Goal: Navigation & Orientation: Understand site structure

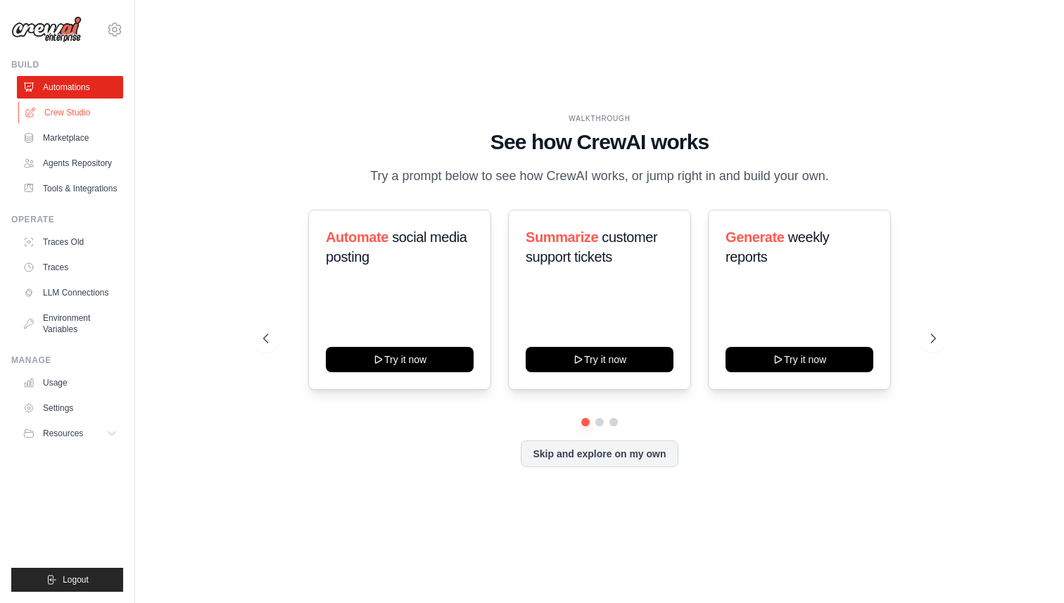
click at [66, 107] on link "Crew Studio" at bounding box center [71, 112] width 106 height 23
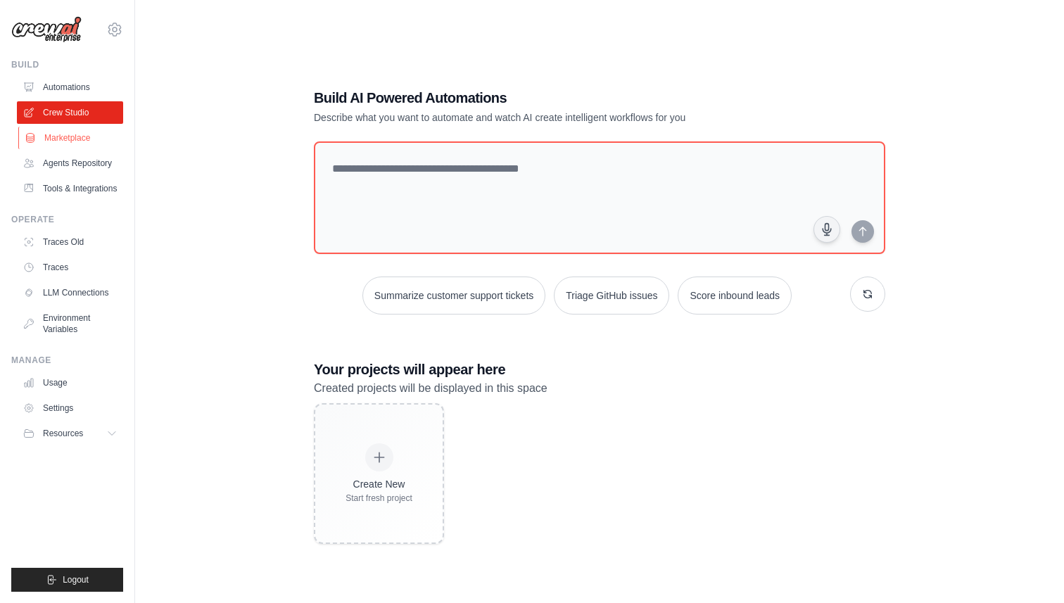
click at [49, 141] on link "Marketplace" at bounding box center [71, 138] width 106 height 23
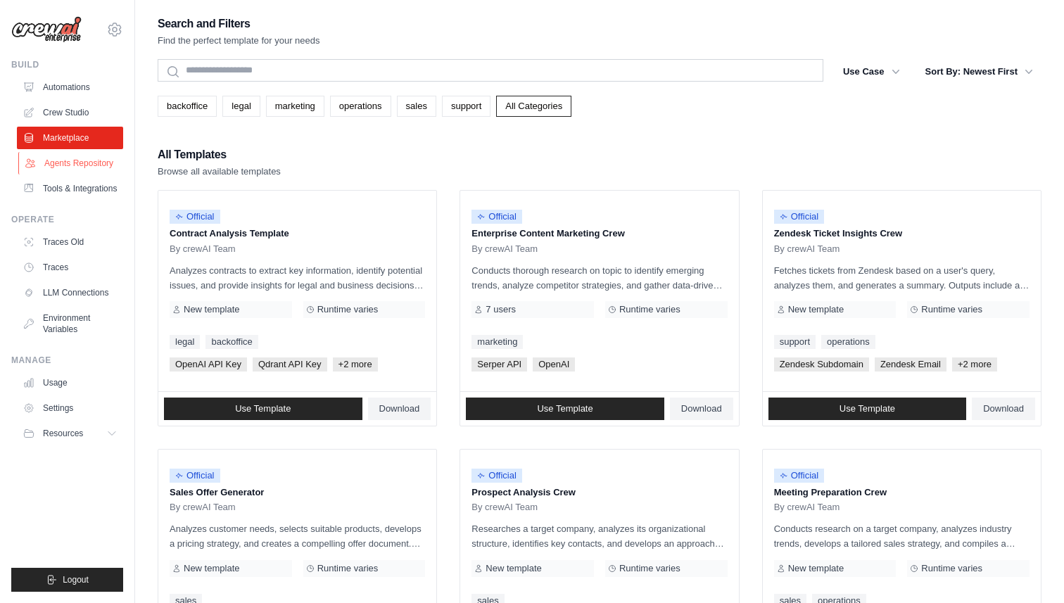
click at [80, 158] on link "Agents Repository" at bounding box center [71, 163] width 106 height 23
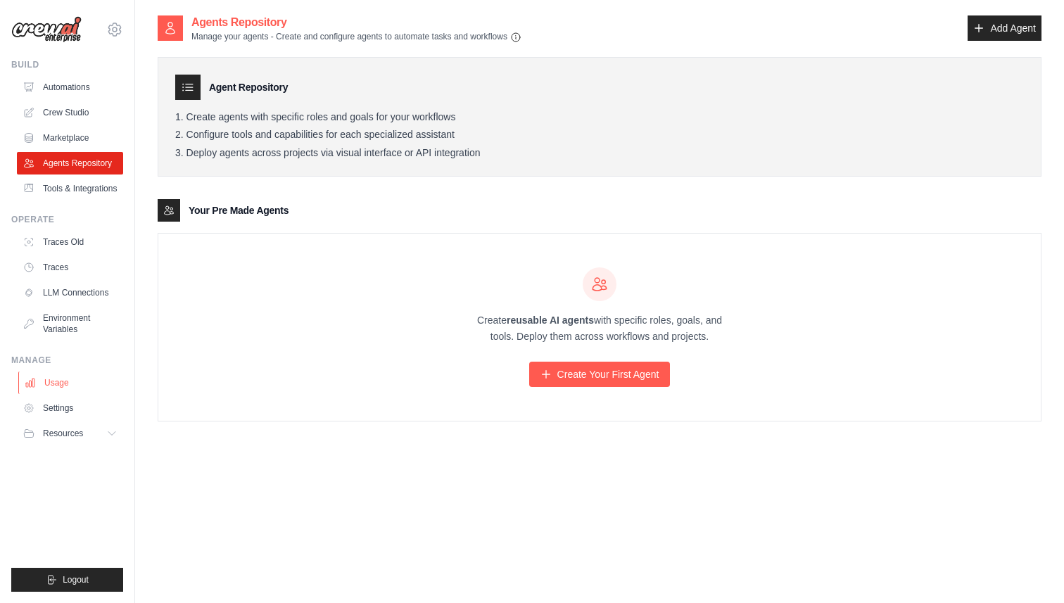
click at [49, 381] on link "Usage" at bounding box center [71, 383] width 106 height 23
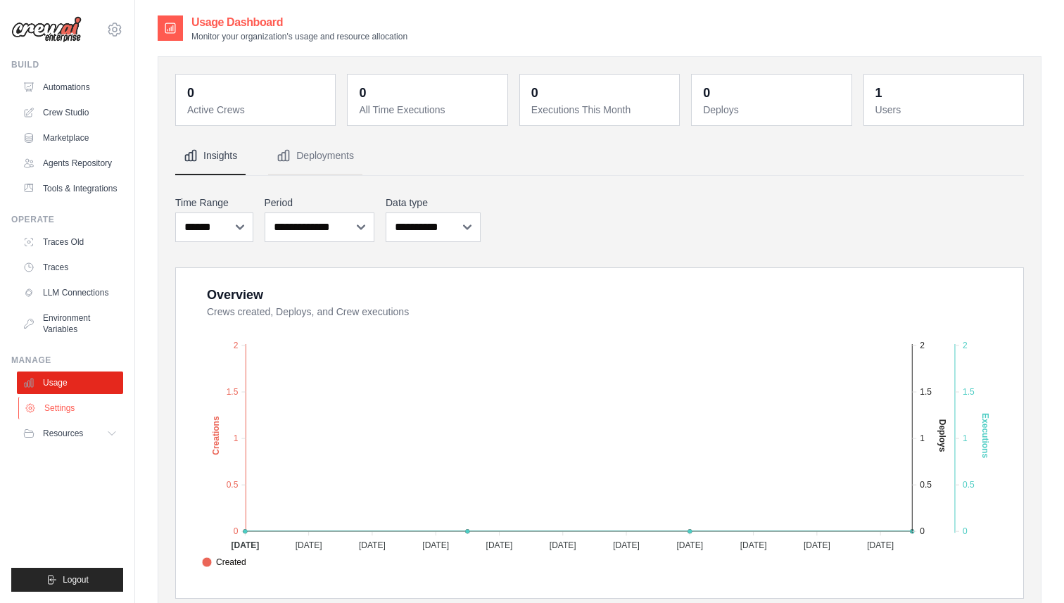
click at [51, 409] on link "Settings" at bounding box center [71, 408] width 106 height 23
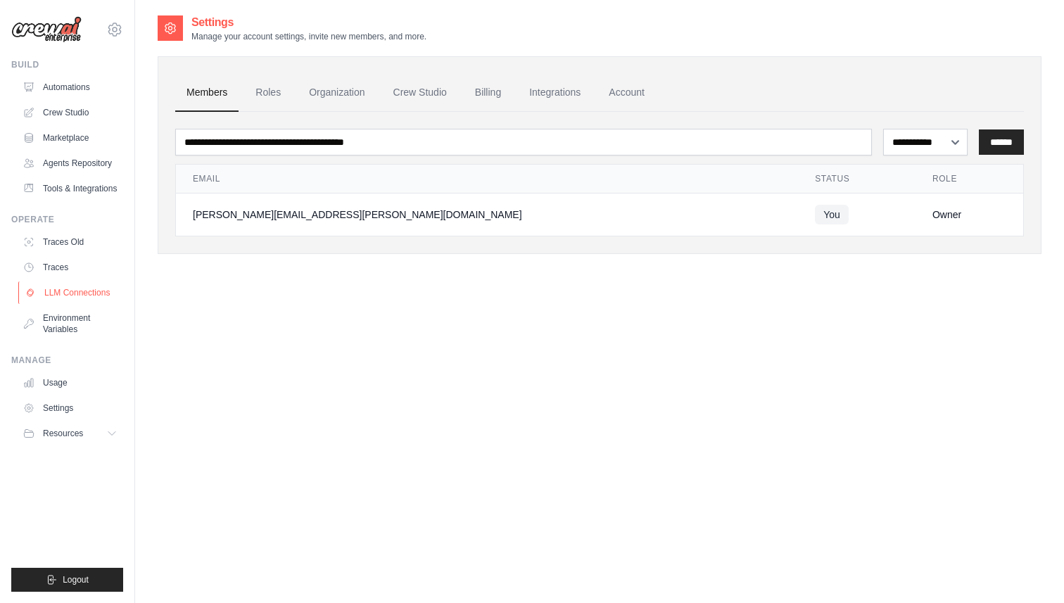
click at [44, 285] on link "LLM Connections" at bounding box center [71, 293] width 106 height 23
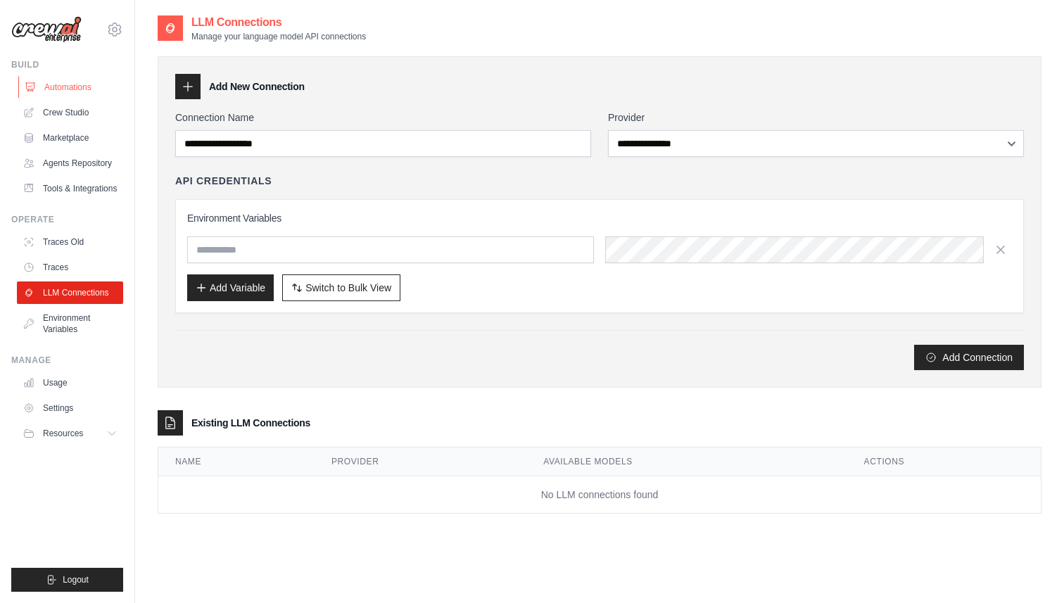
click at [64, 93] on link "Automations" at bounding box center [71, 87] width 106 height 23
click at [64, 87] on link "Automations" at bounding box center [71, 87] width 106 height 23
